Goal: Task Accomplishment & Management: Manage account settings

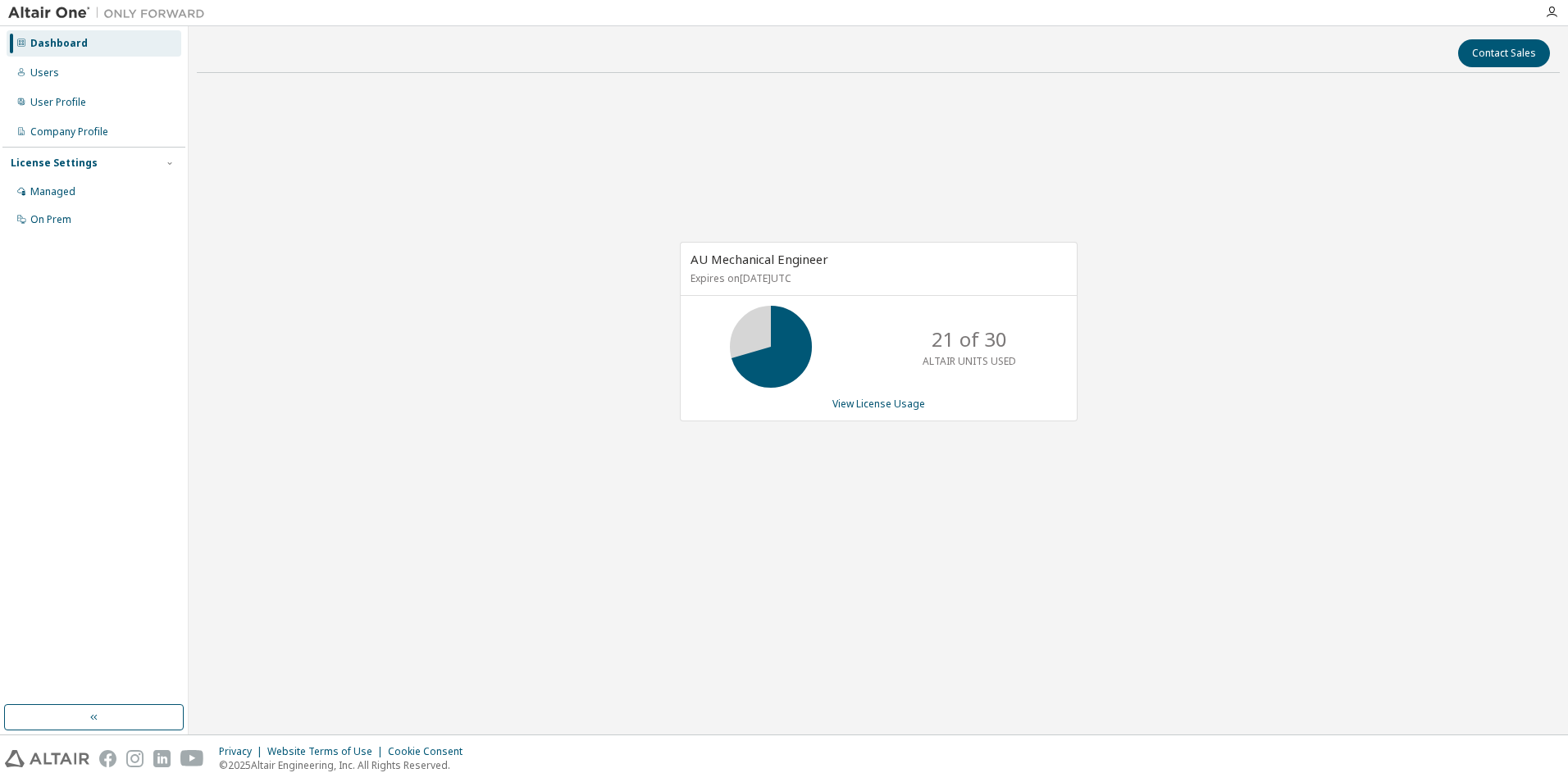
click at [1120, 487] on div "AU Mechanical Engineer Expires on [DATE] UTC 21 of 30 ALTAIR UNITS USED View Li…" at bounding box center [878, 340] width 1363 height 508
click at [1303, 244] on div "AU Mechanical Engineer Expires on [DATE] UTC 21 of 30 ALTAIR UNITS USED View Li…" at bounding box center [878, 340] width 1363 height 508
click at [729, 120] on div "AU Mechanical Engineer Expires on [DATE] UTC 21 of 30 ALTAIR UNITS USED View Li…" at bounding box center [878, 340] width 1363 height 508
click at [75, 195] on div "Managed" at bounding box center [93, 192] width 175 height 26
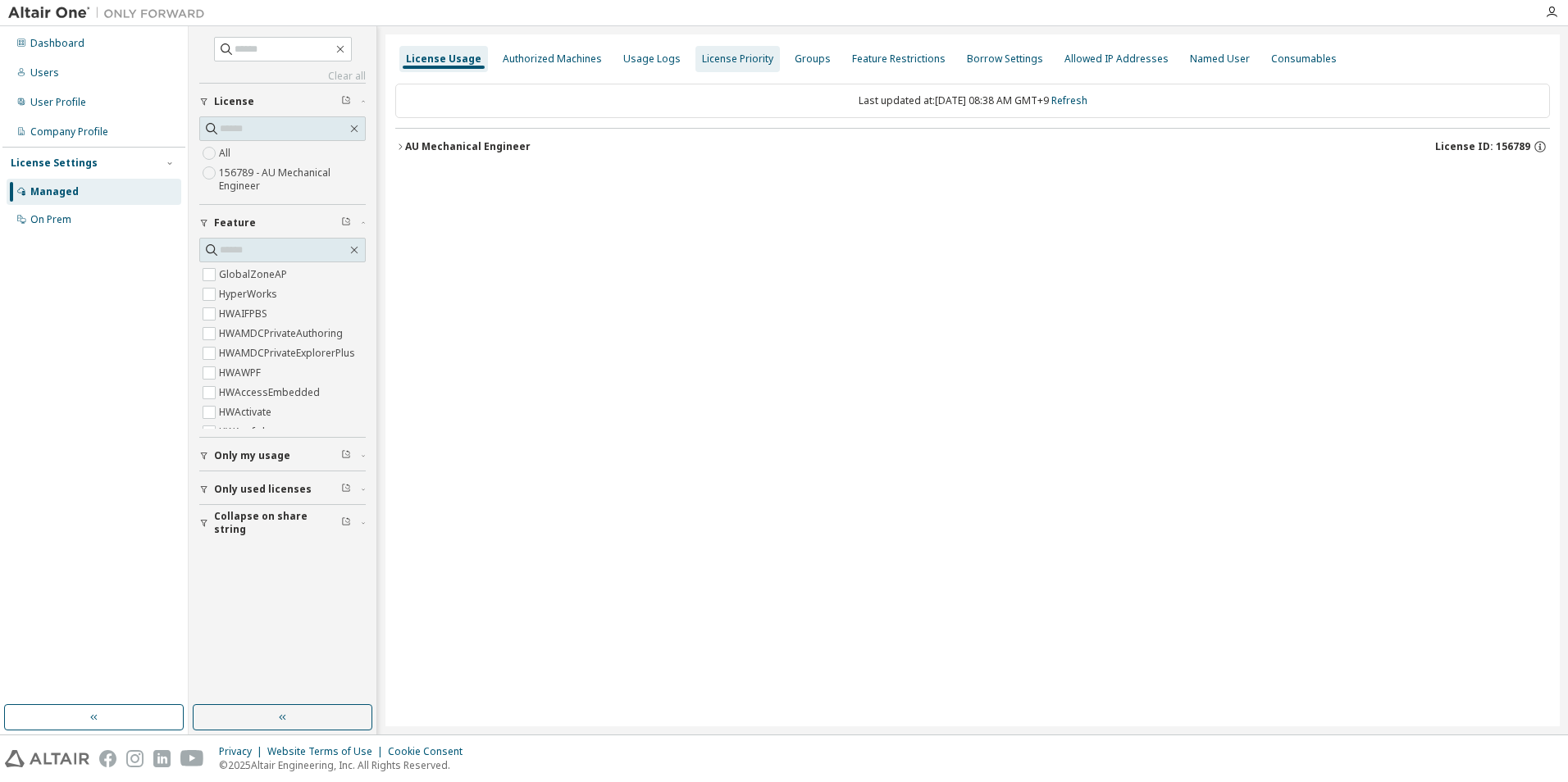
click at [752, 60] on div "License Priority" at bounding box center [738, 59] width 71 height 13
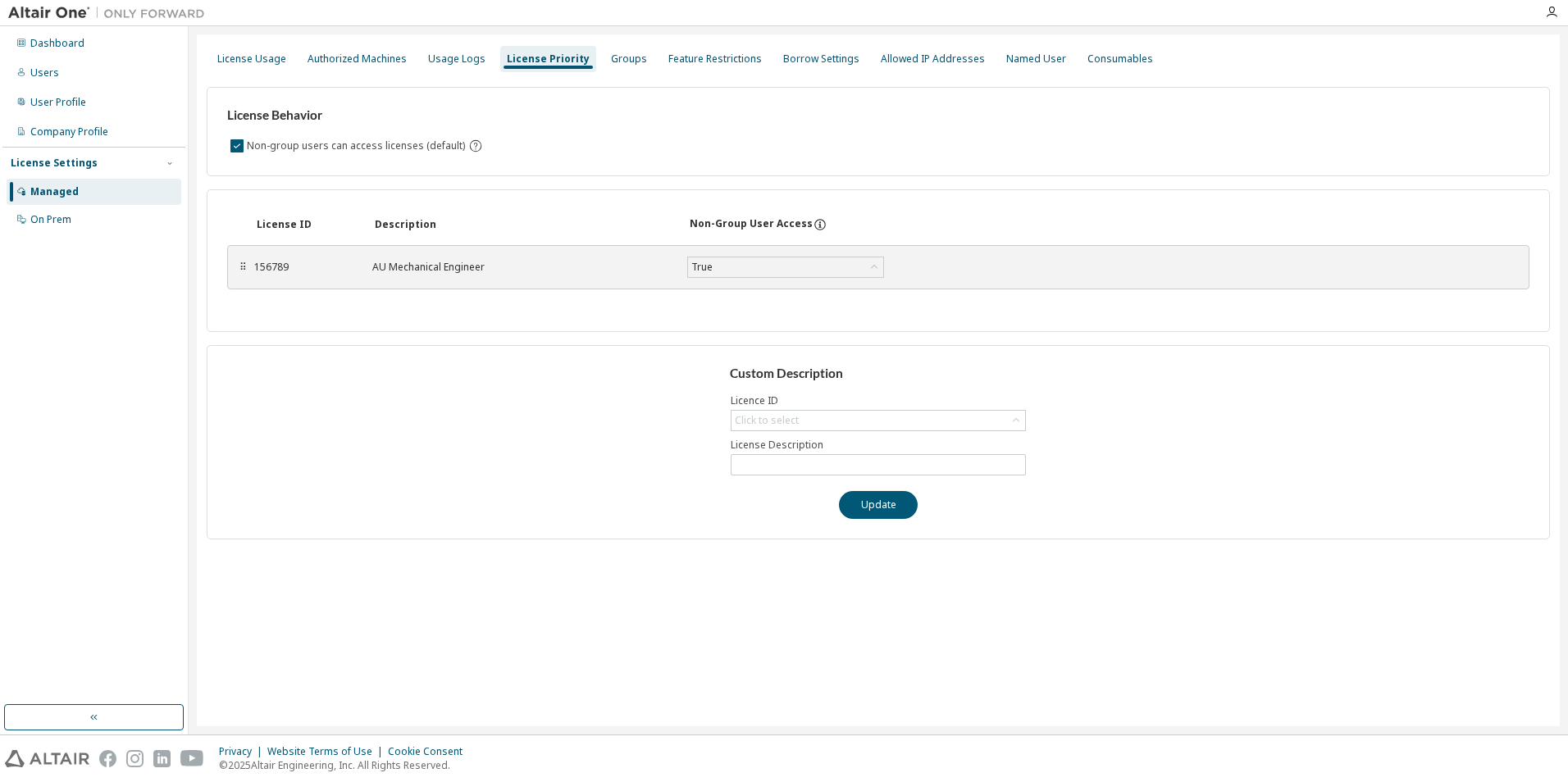
drag, startPoint x: 915, startPoint y: 52, endPoint x: 845, endPoint y: 58, distance: 70.3
click at [913, 53] on div "Allowed IP Addresses" at bounding box center [933, 59] width 104 height 13
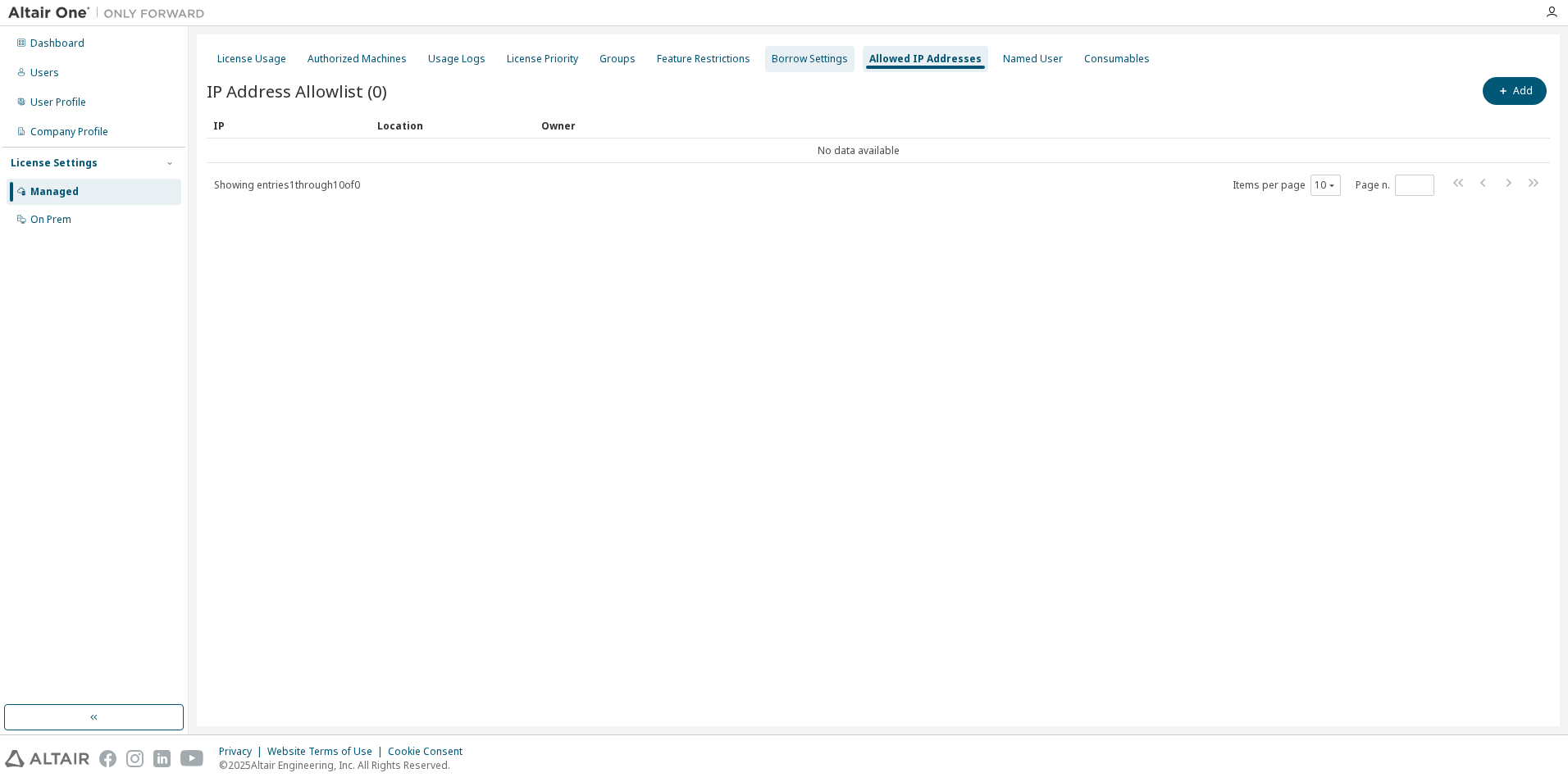
drag, startPoint x: 845, startPoint y: 58, endPoint x: 807, endPoint y: 56, distance: 38.1
click at [807, 56] on div "Borrow Settings" at bounding box center [809, 59] width 76 height 13
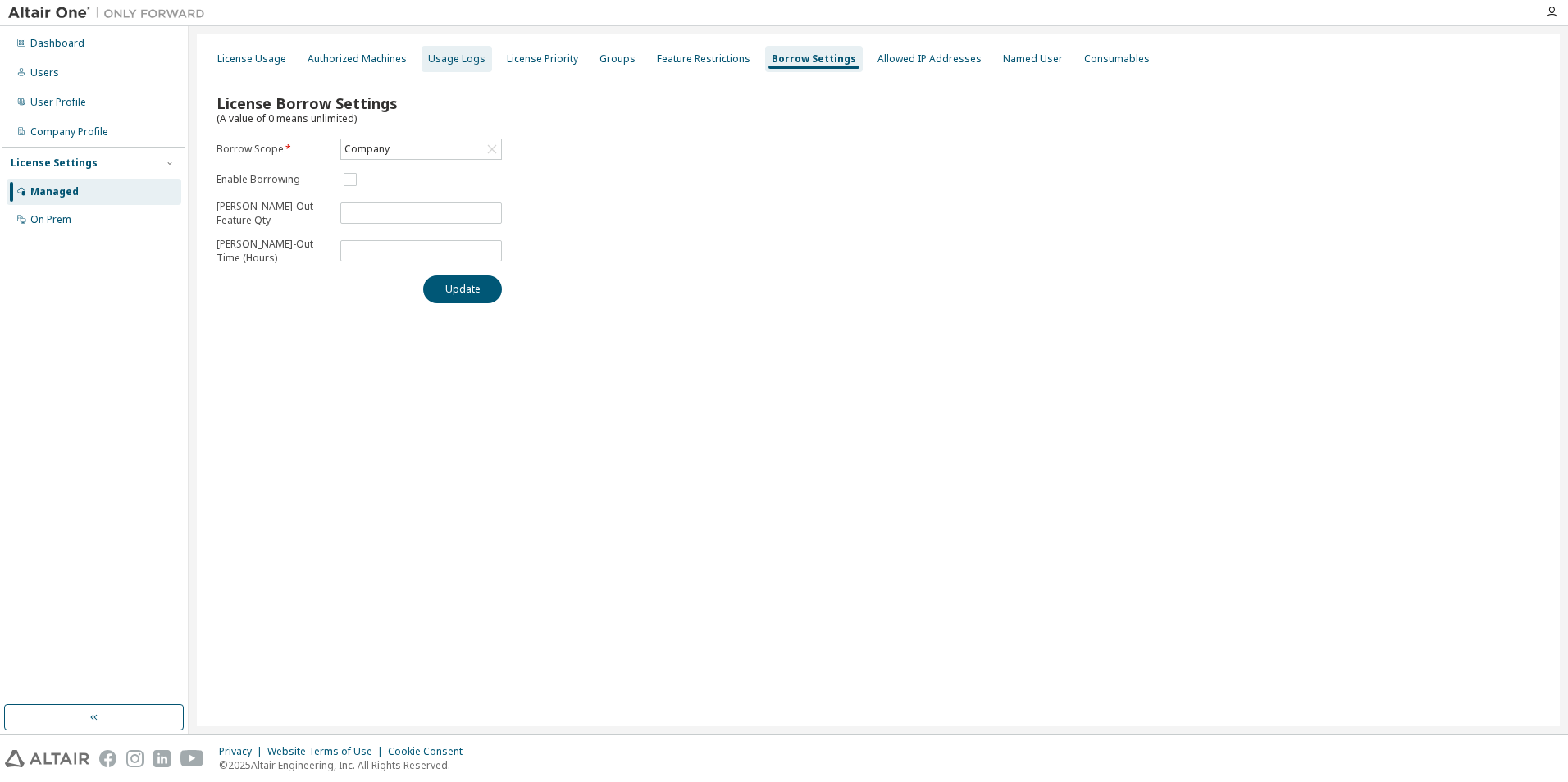
click at [444, 60] on div "Usage Logs" at bounding box center [456, 59] width 57 height 13
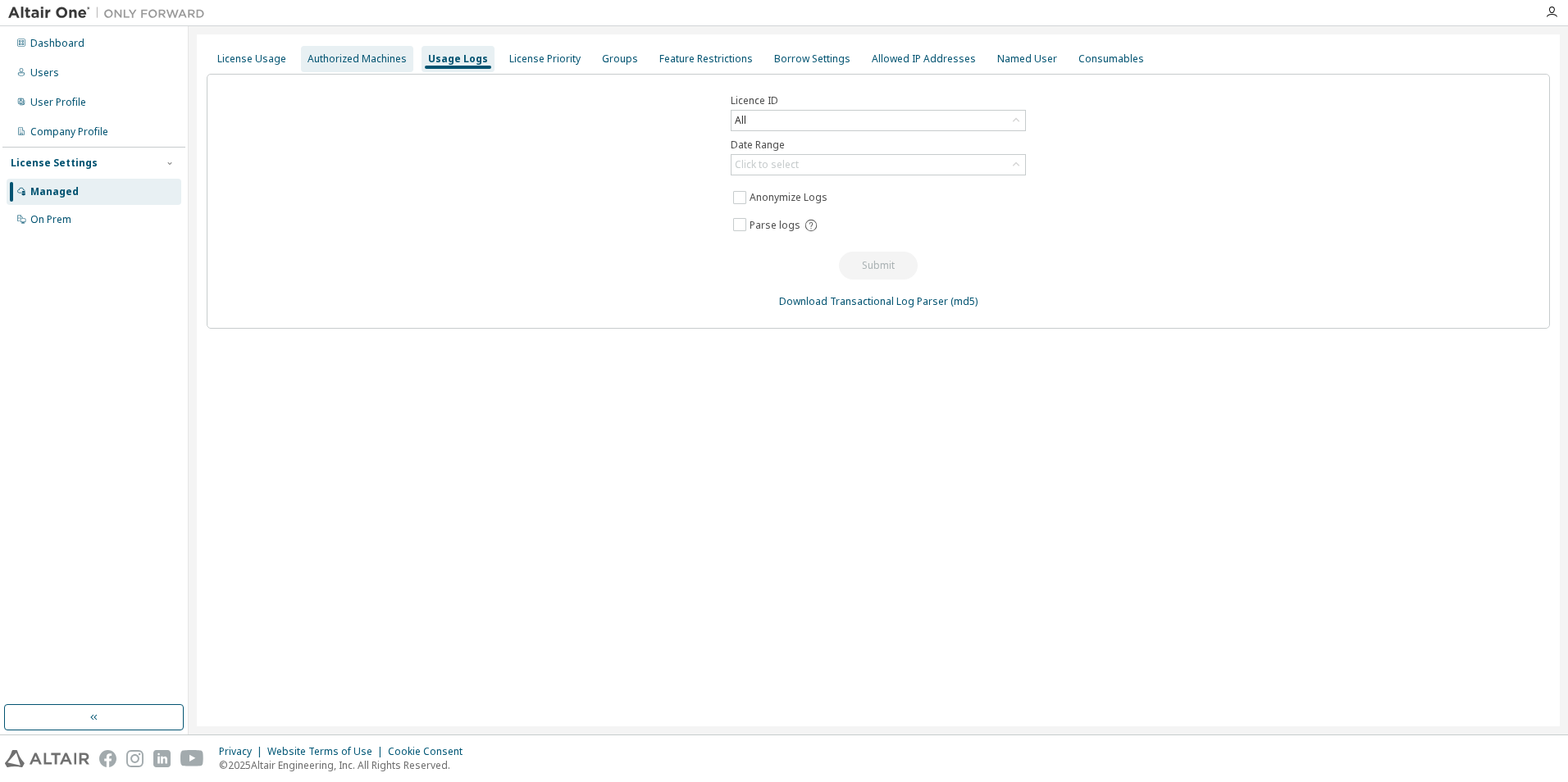
click at [377, 57] on div "Authorized Machines" at bounding box center [357, 59] width 99 height 13
